Goal: Transaction & Acquisition: Purchase product/service

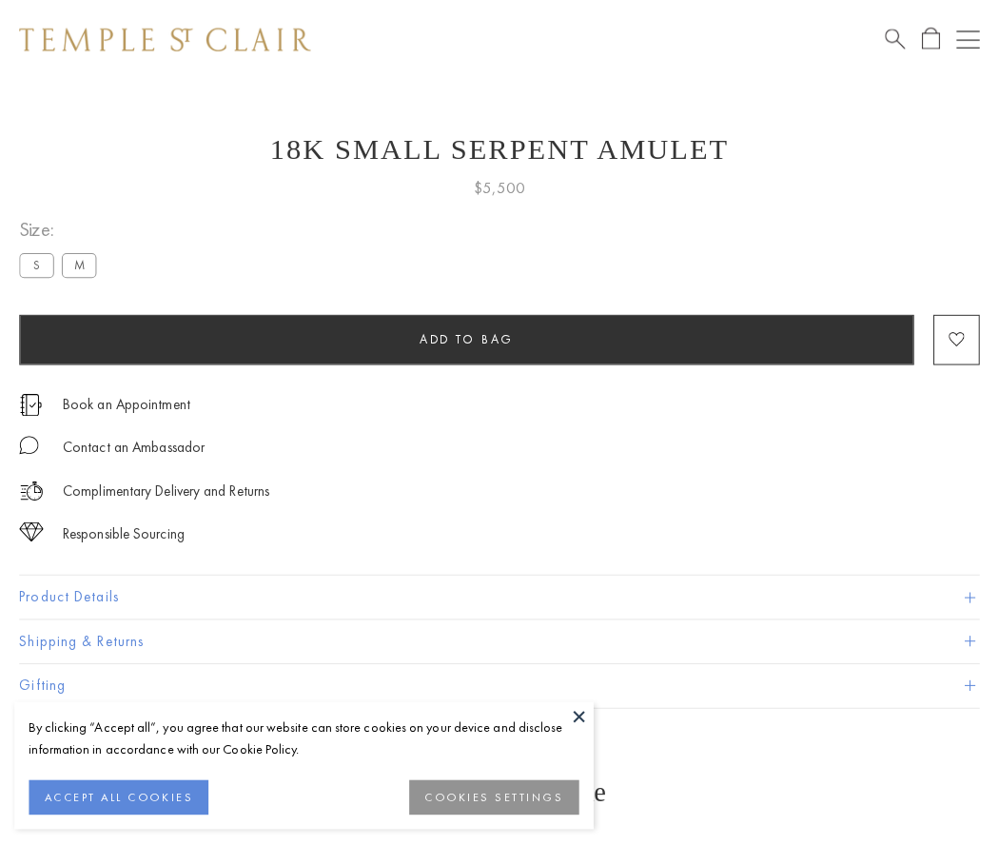
scroll to position [38, 0]
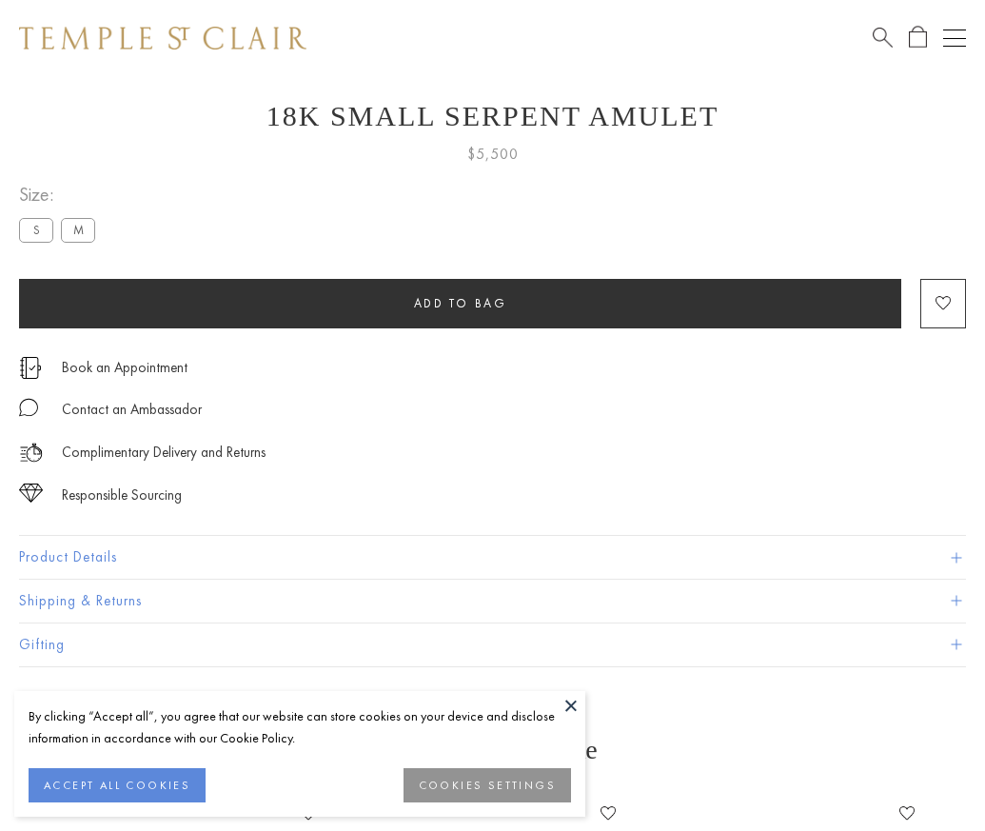
click at [460, 303] on span "Add to bag" at bounding box center [460, 303] width 93 height 16
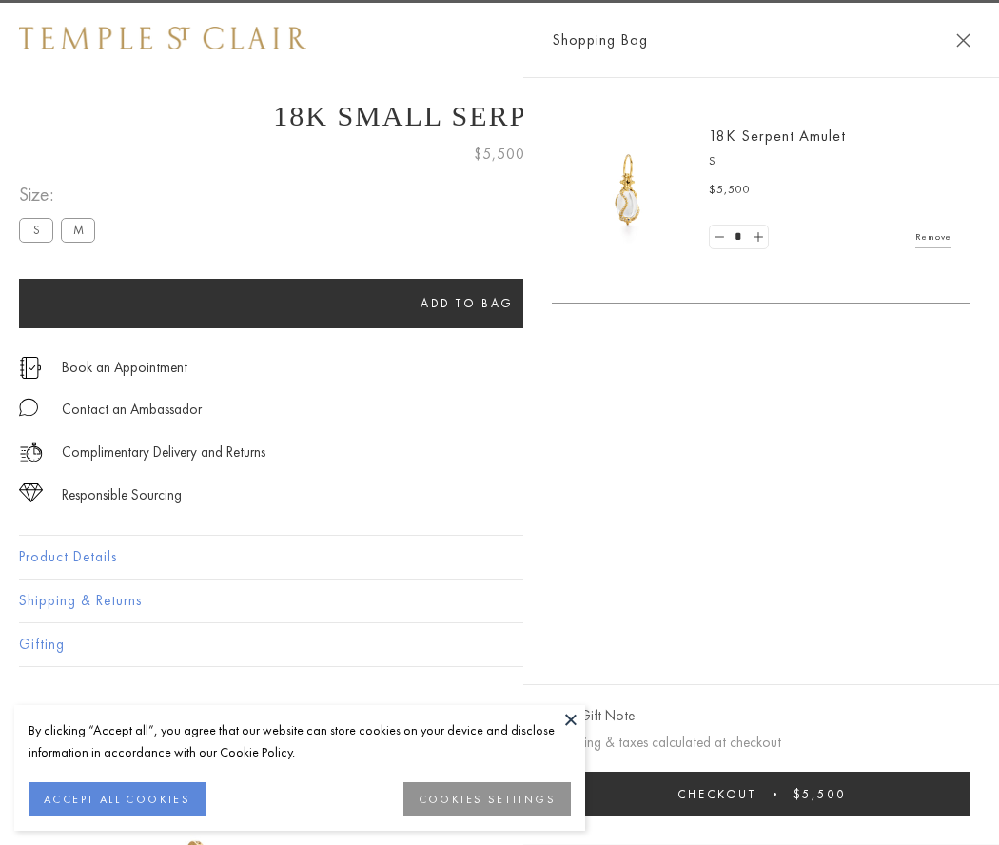
click at [757, 794] on span "Checkout" at bounding box center [717, 794] width 79 height 16
